Goal: Task Accomplishment & Management: Manage account settings

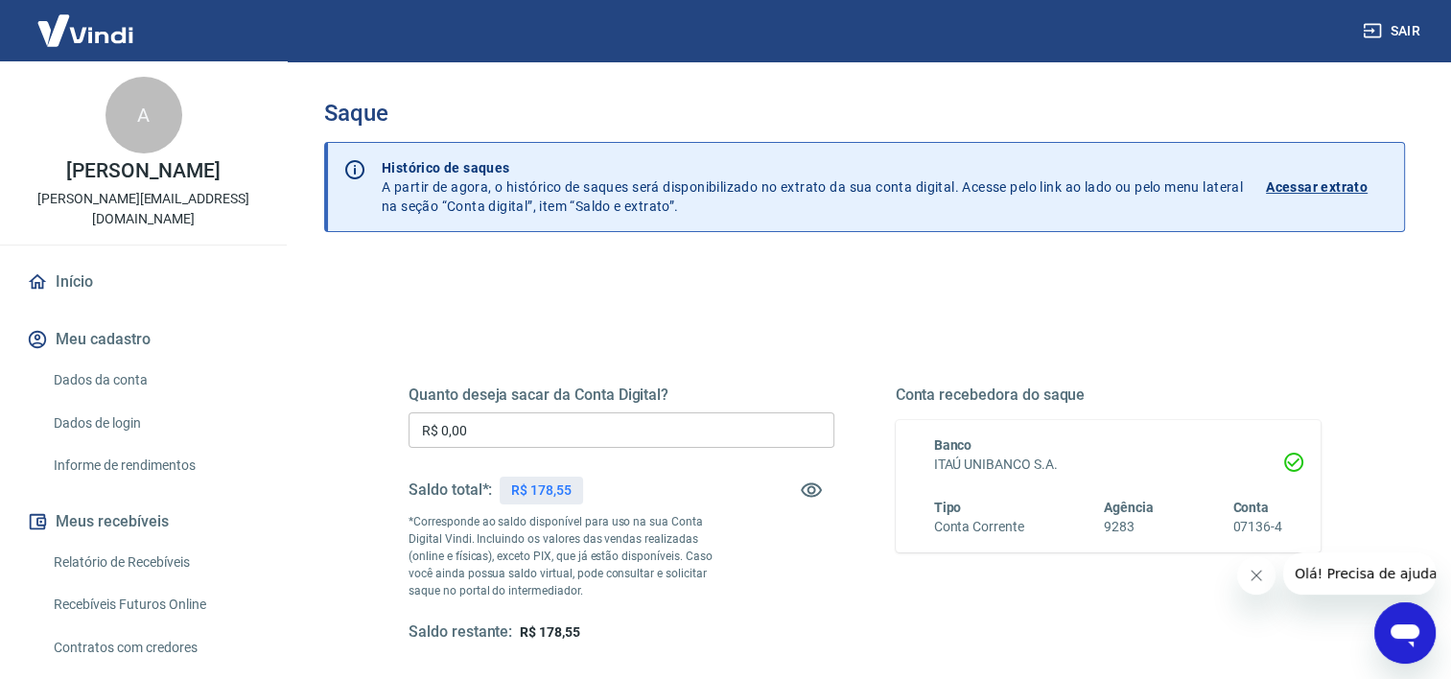
click at [633, 318] on div "Quanto deseja sacar da Conta Digital? R$ 0,00 ​ Saldo total*: R$ 178,55 *Corres…" at bounding box center [865, 524] width 958 height 446
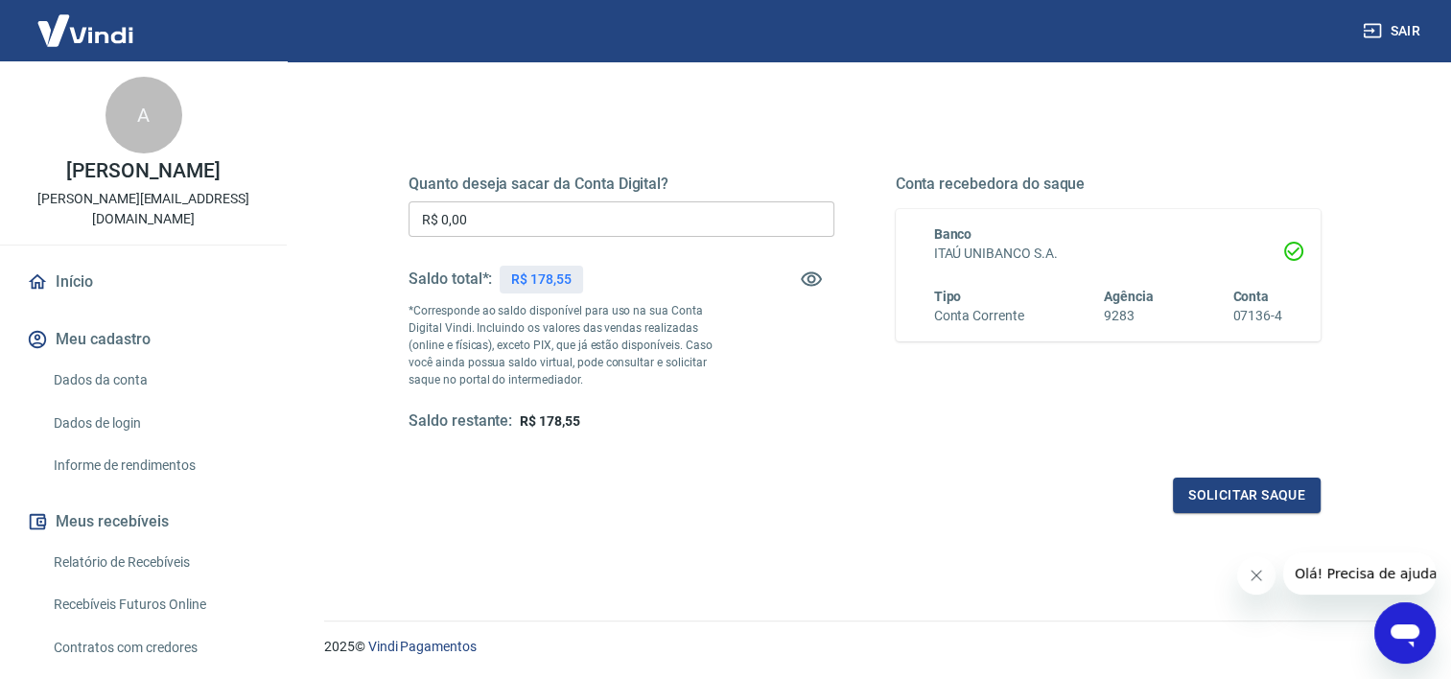
scroll to position [213, 0]
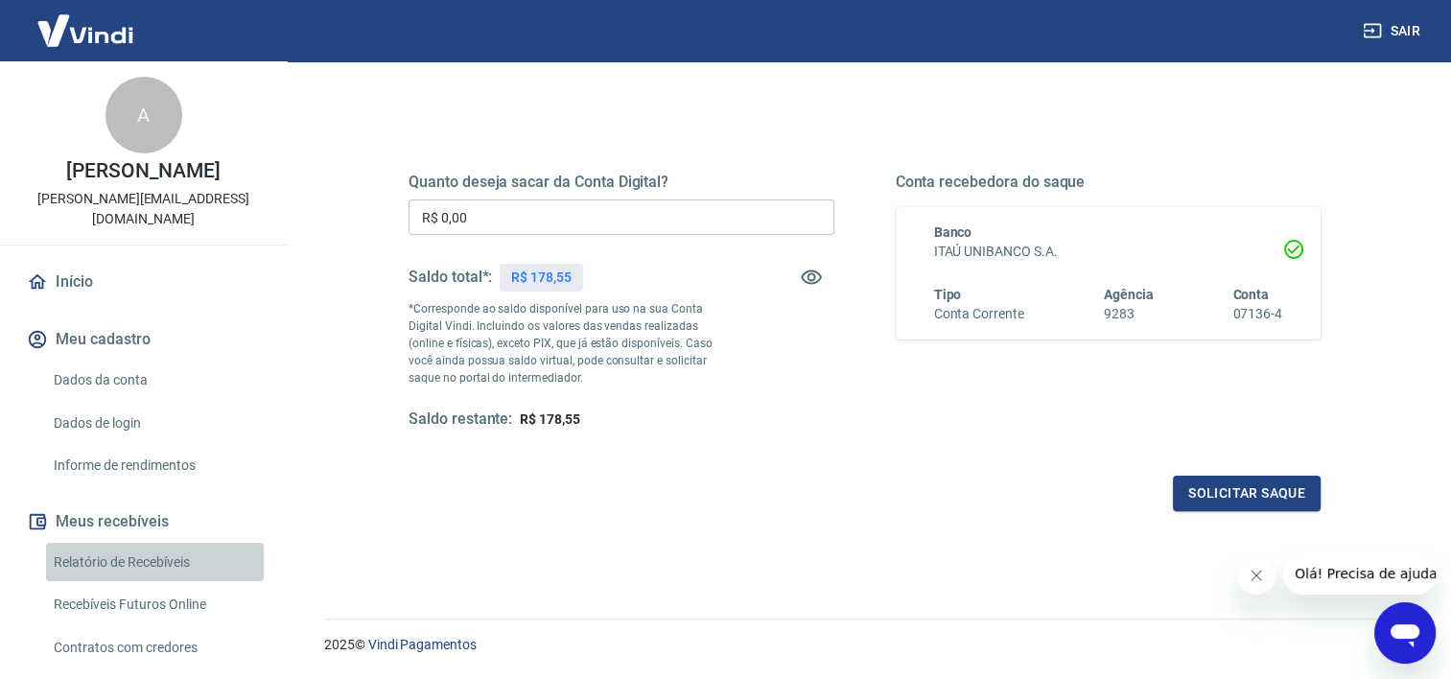
click at [158, 563] on link "Relatório de Recebíveis" at bounding box center [155, 562] width 218 height 39
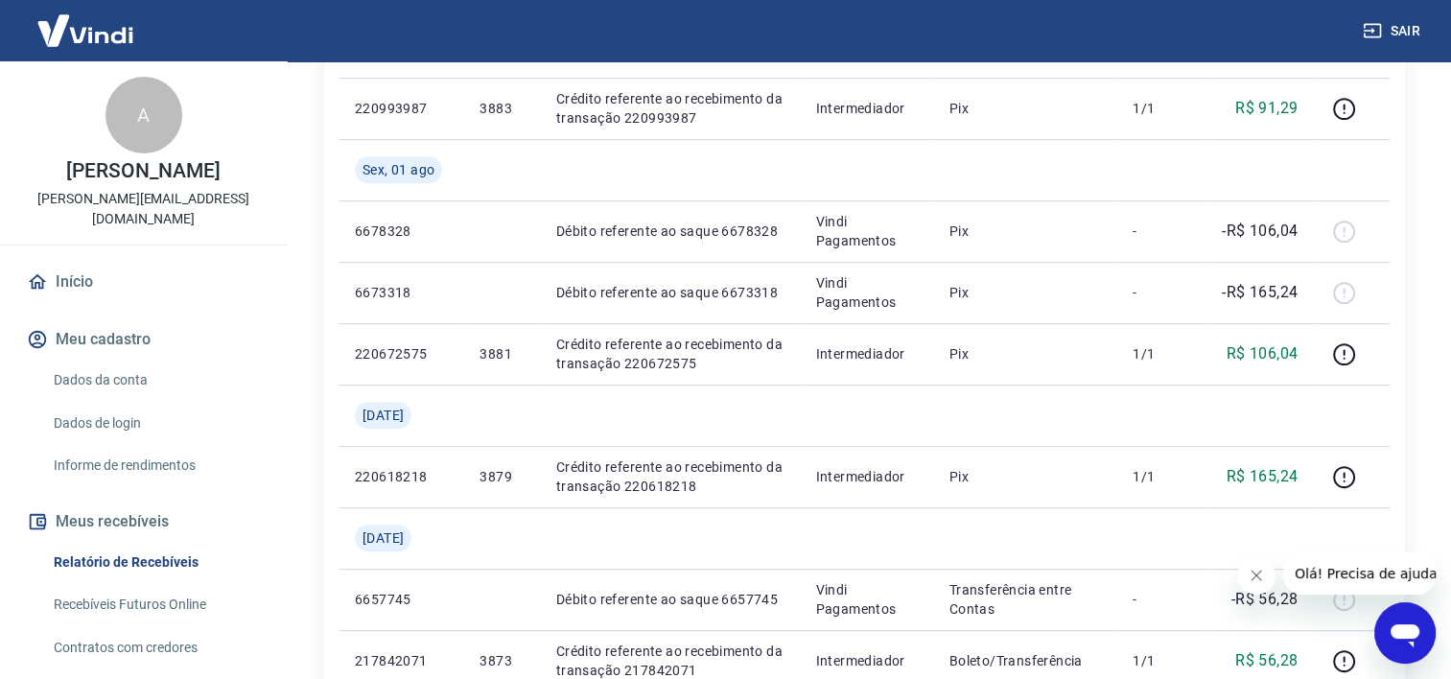
scroll to position [842, 0]
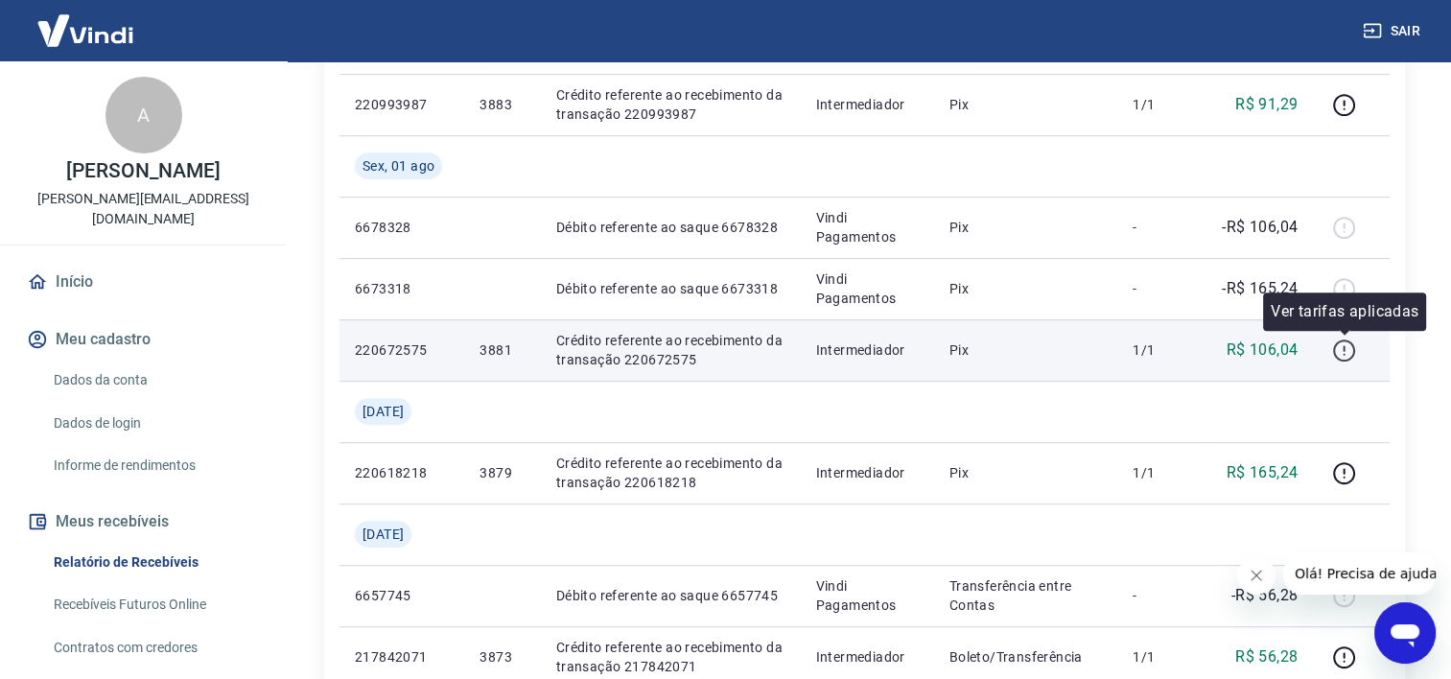
click at [1347, 345] on icon "button" at bounding box center [1344, 351] width 24 height 24
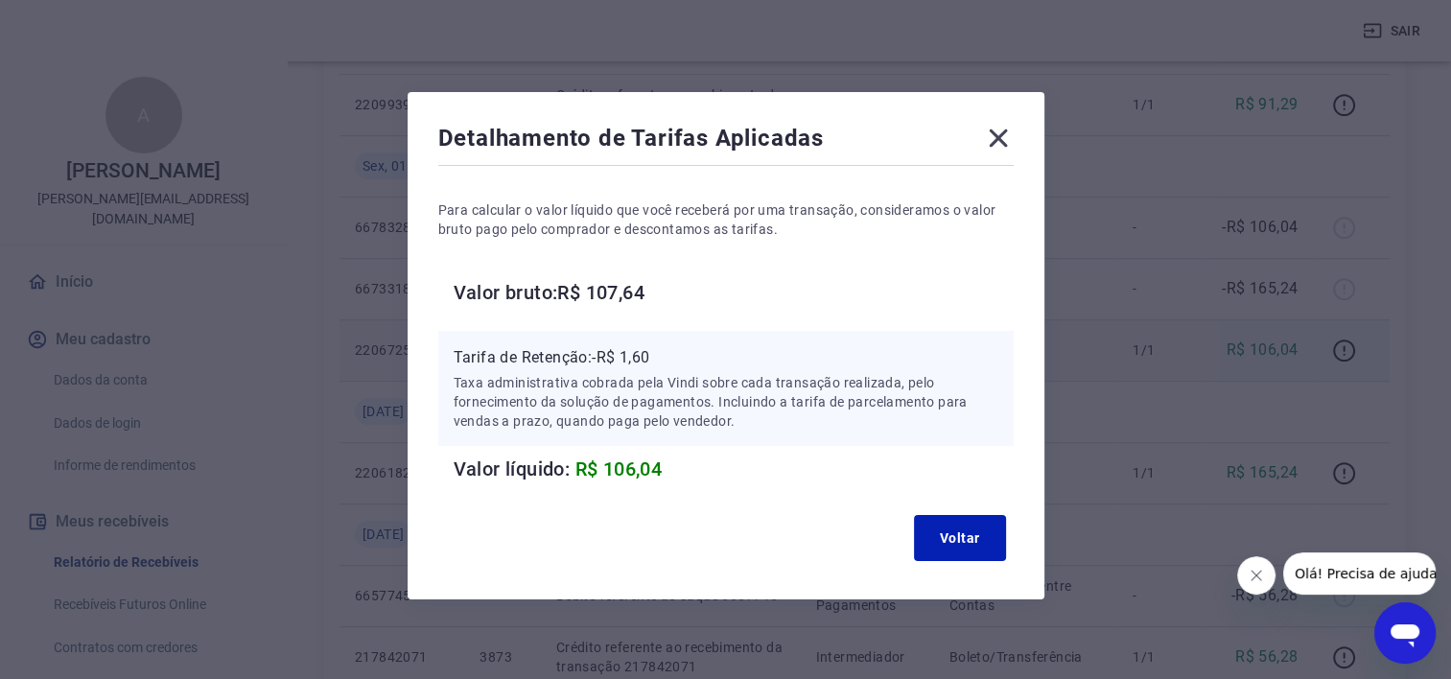
click at [998, 137] on icon at bounding box center [998, 139] width 18 height 18
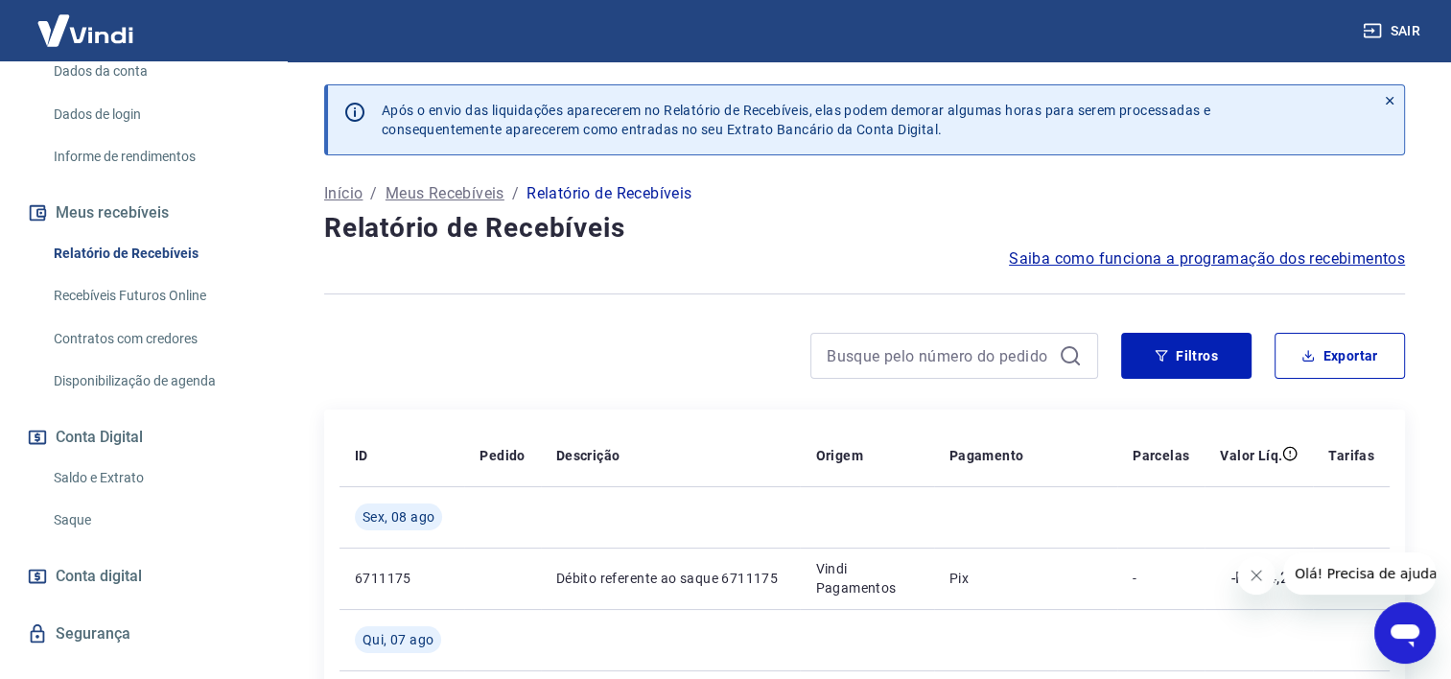
scroll to position [342, 0]
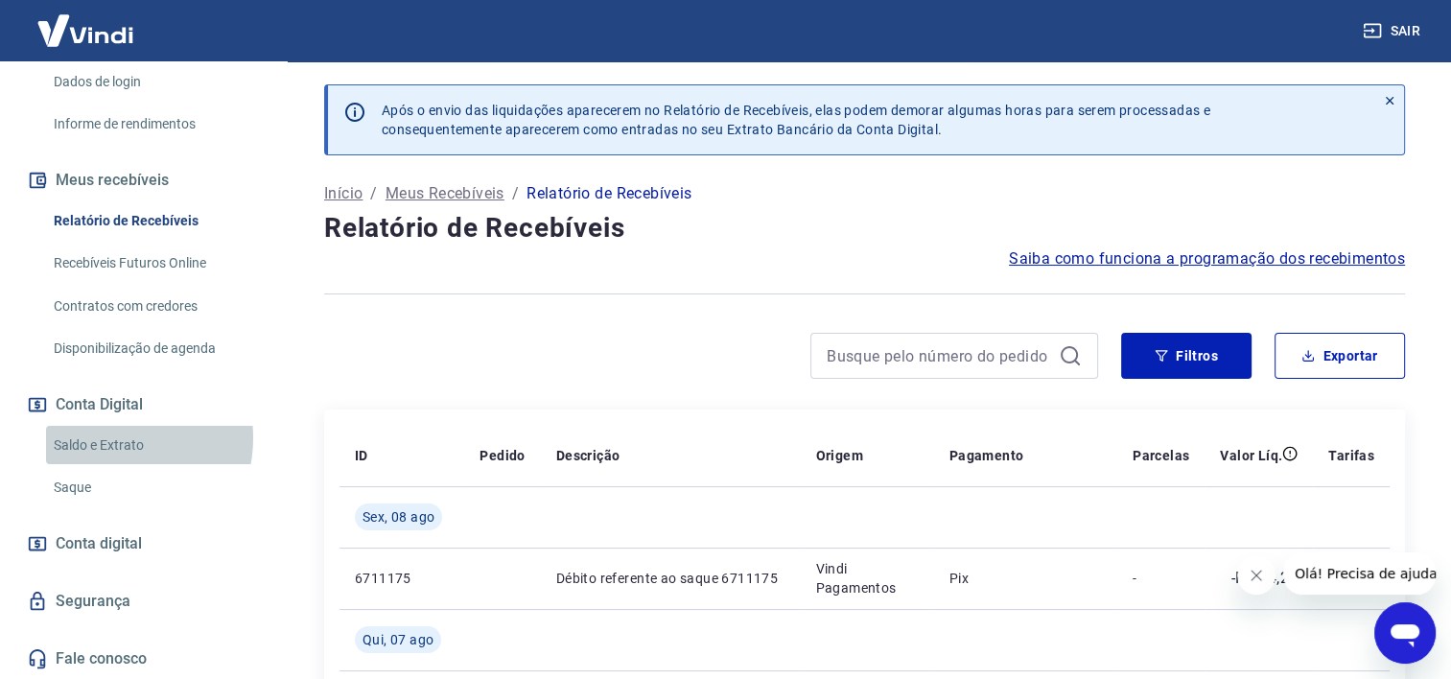
click at [109, 437] on link "Saldo e Extrato" at bounding box center [155, 445] width 218 height 39
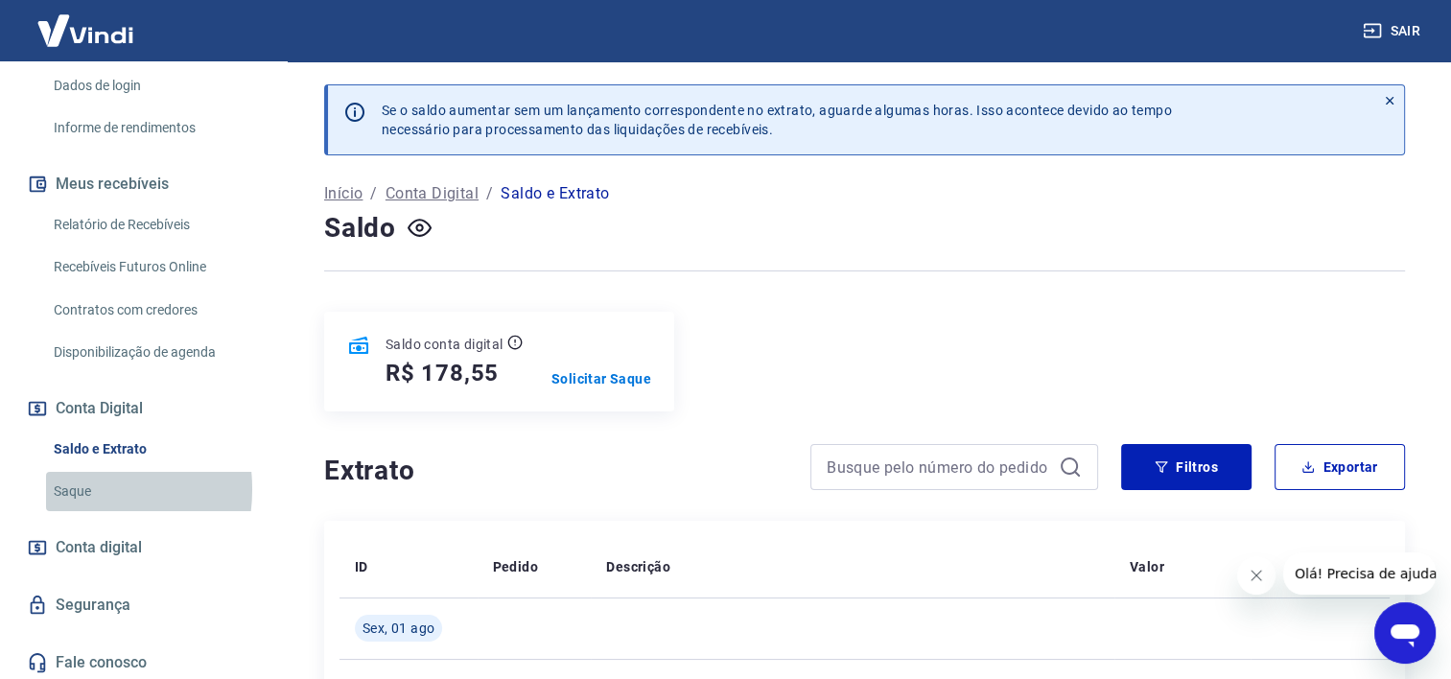
click at [73, 489] on link "Saque" at bounding box center [155, 491] width 218 height 39
